Goal: Task Accomplishment & Management: Manage account settings

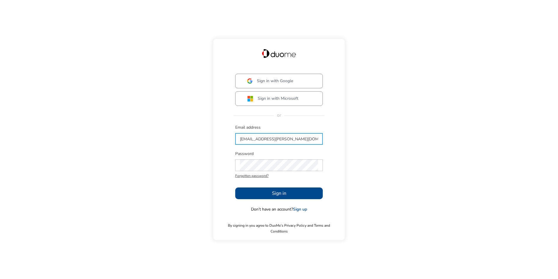
type input "[EMAIL_ADDRESS][PERSON_NAME][DOMAIN_NAME]"
click at [275, 197] on span "Sign in" at bounding box center [279, 193] width 14 height 7
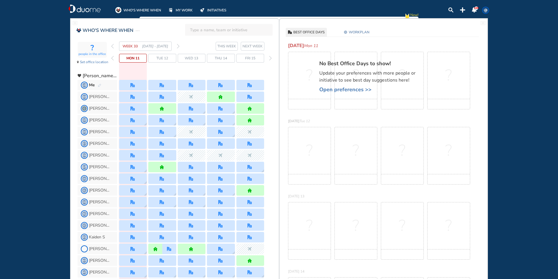
click at [363, 32] on span "WORKPLAN" at bounding box center [359, 32] width 21 height 6
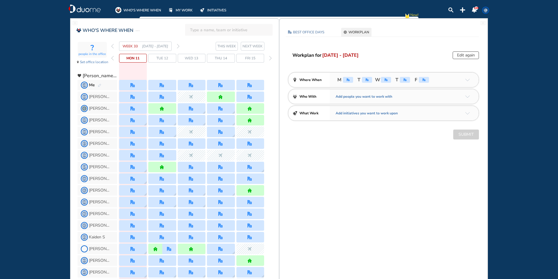
click at [348, 81] on div "office" at bounding box center [348, 80] width 10 height 6
click at [472, 53] on button "Edit again" at bounding box center [466, 55] width 26 height 8
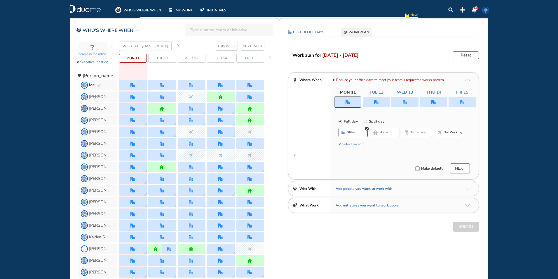
click at [369, 120] on input "Split day" at bounding box center [370, 125] width 12 height 12
radio input "true"
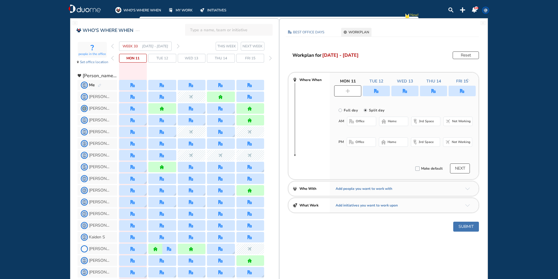
click at [363, 122] on span "office" at bounding box center [360, 121] width 9 height 5
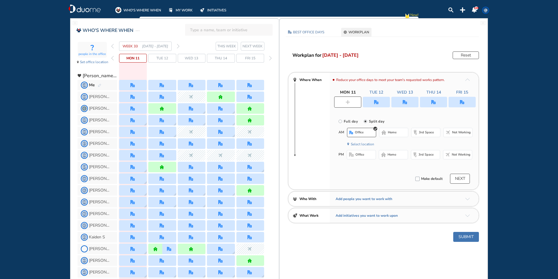
click at [395, 155] on span "home" at bounding box center [392, 154] width 9 height 5
click at [404, 100] on img "office" at bounding box center [405, 102] width 4 height 4
radio input "true"
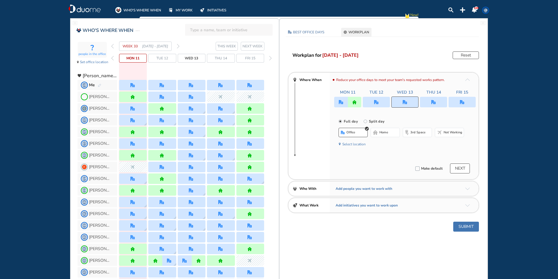
click at [434, 99] on div at bounding box center [433, 102] width 27 height 11
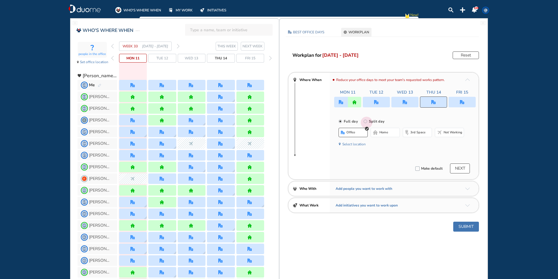
click at [370, 122] on input "Split day" at bounding box center [370, 125] width 12 height 12
radio input "true"
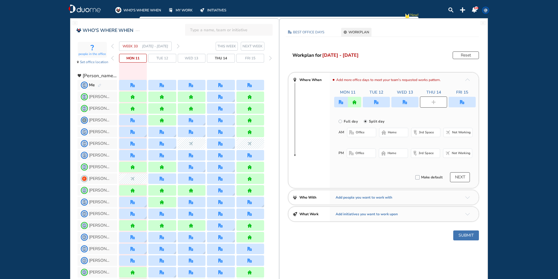
click at [453, 132] on span "Not working" at bounding box center [461, 132] width 19 height 5
click at [365, 153] on button "office" at bounding box center [361, 152] width 29 height 9
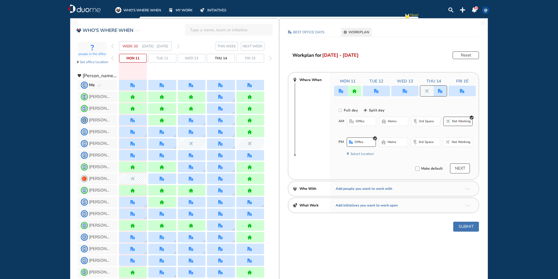
click at [465, 226] on button "Submit" at bounding box center [467, 226] width 26 height 10
